Goal: Transaction & Acquisition: Purchase product/service

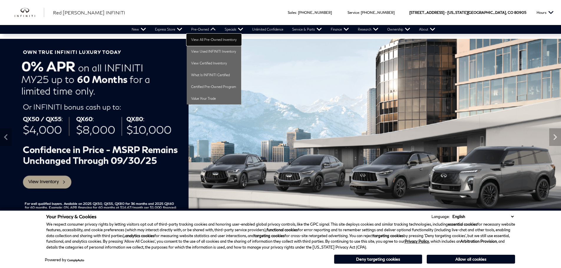
click at [201, 40] on link "View All Pre-Owned Inventory" at bounding box center [214, 40] width 55 height 12
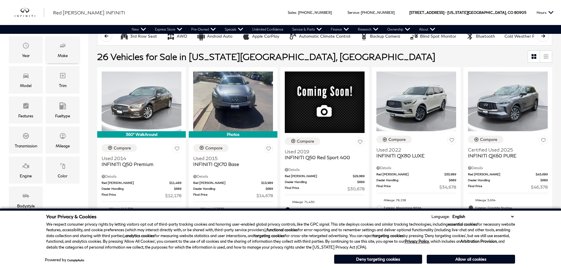
click at [59, 45] on div "Make" at bounding box center [63, 49] width 34 height 27
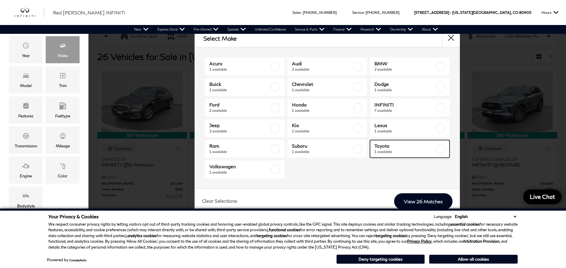
click at [390, 149] on span "1 available" at bounding box center [404, 152] width 60 height 6
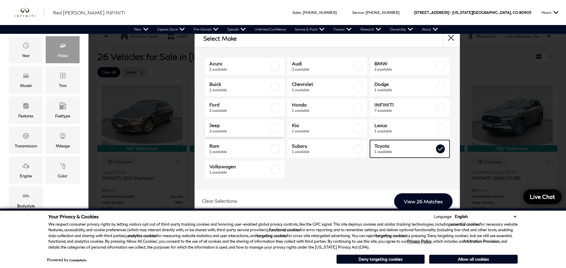
type input "$29,678"
checkbox input "true"
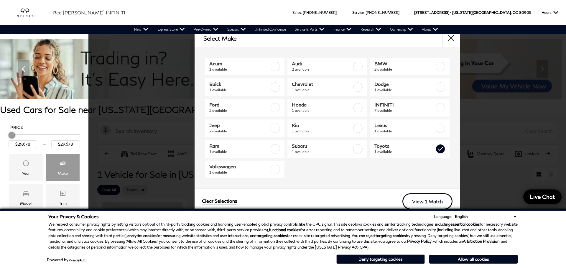
click at [433, 203] on link "View 1 Match" at bounding box center [427, 202] width 50 height 16
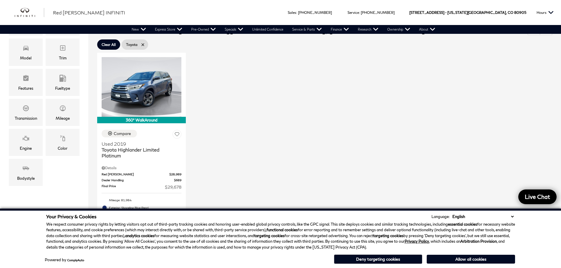
scroll to position [147, 0]
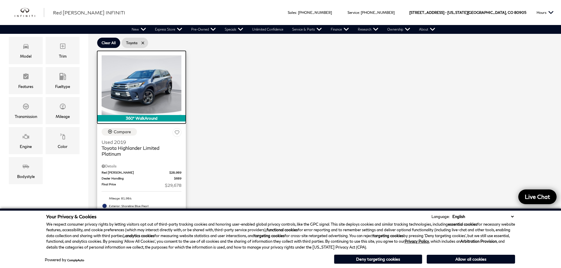
click at [138, 88] on img at bounding box center [142, 85] width 80 height 60
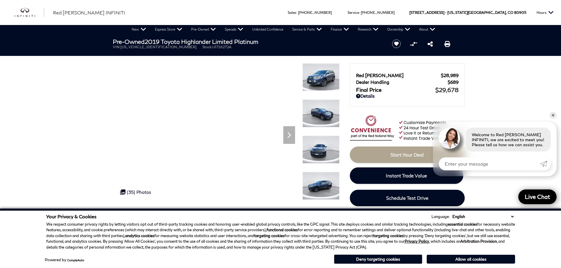
click at [317, 74] on img at bounding box center [321, 77] width 37 height 28
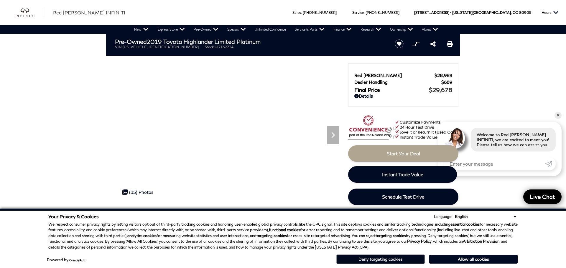
click at [402, 260] on button "Deny targeting cookies" at bounding box center [380, 259] width 88 height 9
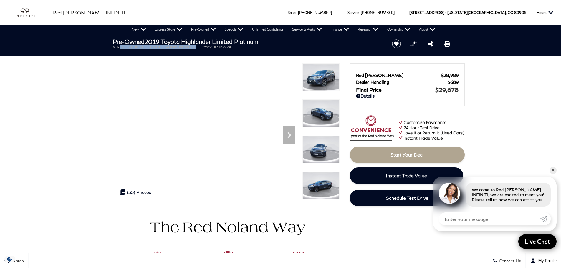
drag, startPoint x: 121, startPoint y: 47, endPoint x: 166, endPoint y: 47, distance: 44.8
click at [166, 47] on ul "VIN: [US_VEHICLE_IDENTIFICATION_NUMBER] Stock: UI716272A" at bounding box center [248, 47] width 270 height 4
copy span "[US_VEHICLE_IDENTIFICATION_NUMBER]"
